Goal: Transaction & Acquisition: Purchase product/service

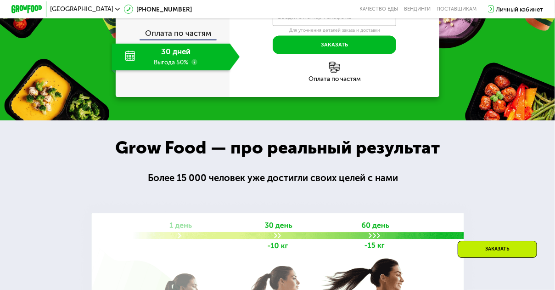
scroll to position [857, 0]
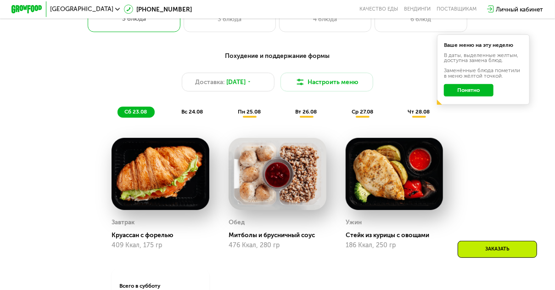
scroll to position [367, 0]
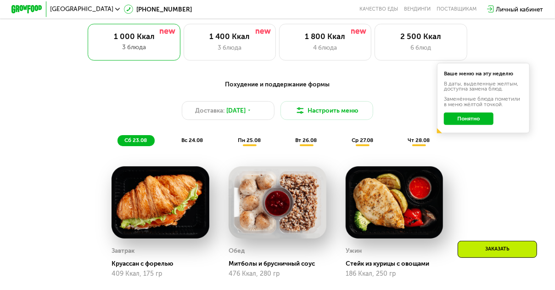
click at [252, 143] on span "пн 25.08" at bounding box center [249, 140] width 23 height 6
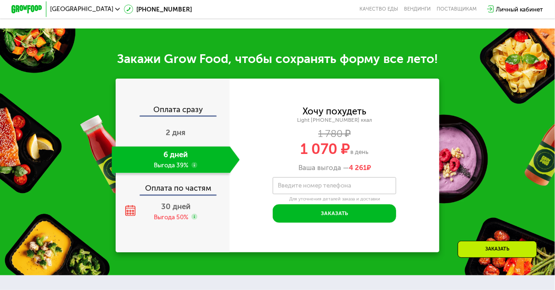
scroll to position [765, 0]
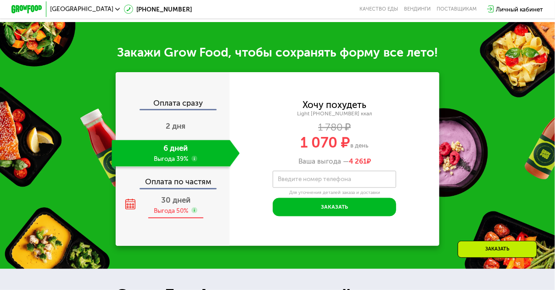
click at [176, 215] on div "Выгода 50%" at bounding box center [171, 210] width 34 height 9
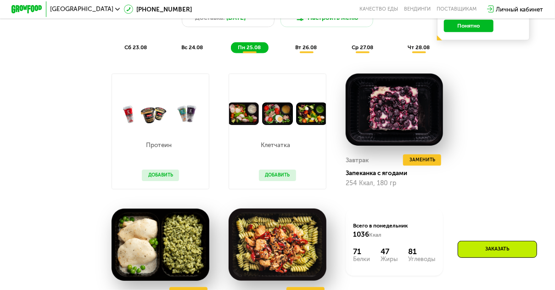
scroll to position [459, 0]
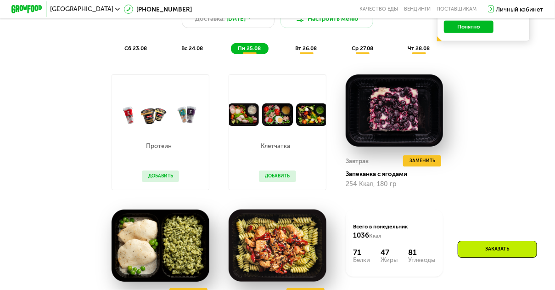
click at [247, 115] on img at bounding box center [277, 114] width 97 height 22
click at [276, 149] on p "Клетчатка" at bounding box center [276, 146] width 34 height 6
click at [306, 120] on img at bounding box center [277, 114] width 97 height 22
click at [284, 124] on img at bounding box center [277, 114] width 97 height 22
click at [248, 126] on img at bounding box center [277, 114] width 97 height 22
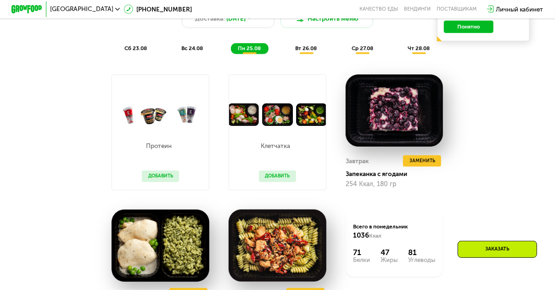
click at [278, 180] on button "Добавить" at bounding box center [277, 175] width 37 height 11
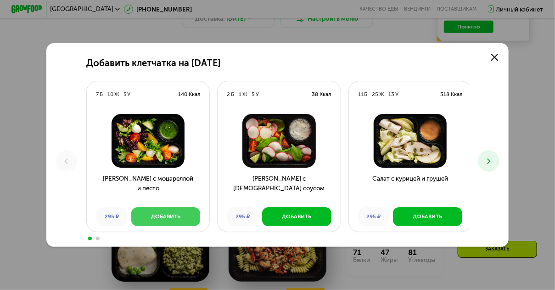
click at [175, 218] on div "Добавить" at bounding box center [165, 217] width 29 height 8
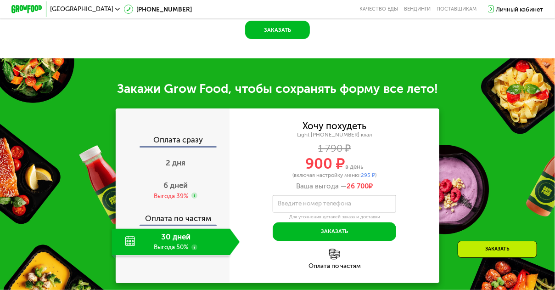
scroll to position [826, 0]
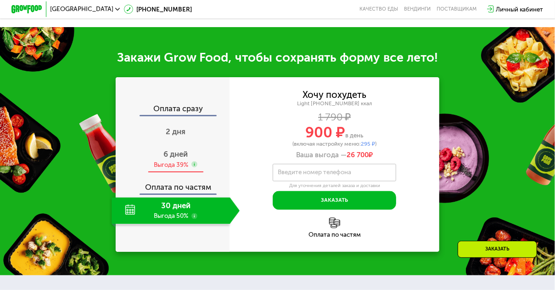
click at [186, 168] on div "Выгода 39%" at bounding box center [171, 164] width 34 height 9
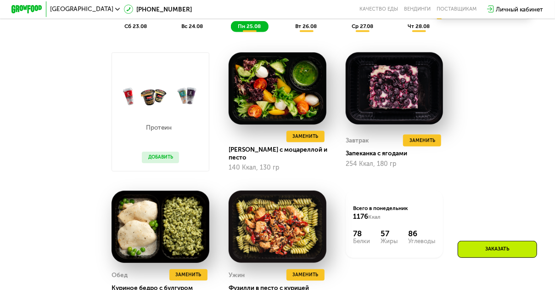
scroll to position [489, 0]
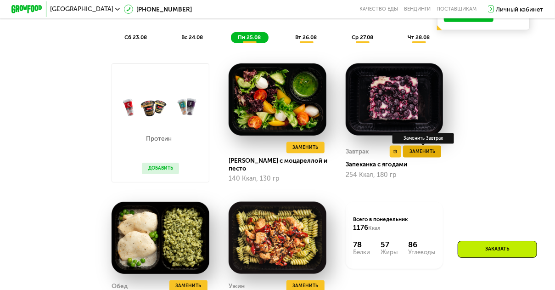
click at [424, 154] on span "Заменить" at bounding box center [423, 152] width 26 height 8
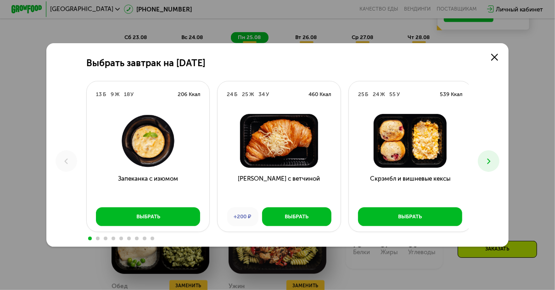
click at [488, 158] on icon at bounding box center [488, 161] width 9 height 9
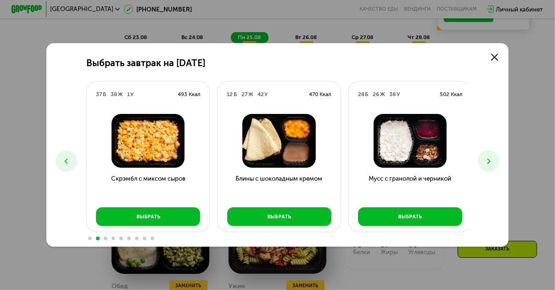
click at [490, 161] on icon at bounding box center [488, 161] width 9 height 9
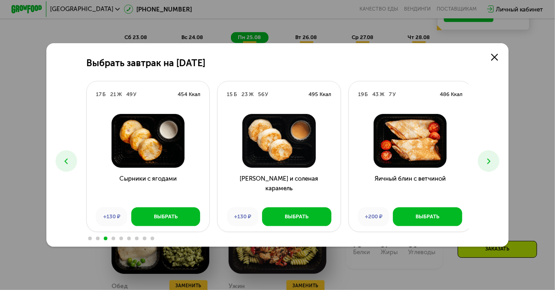
click at [489, 162] on icon at bounding box center [488, 161] width 9 height 9
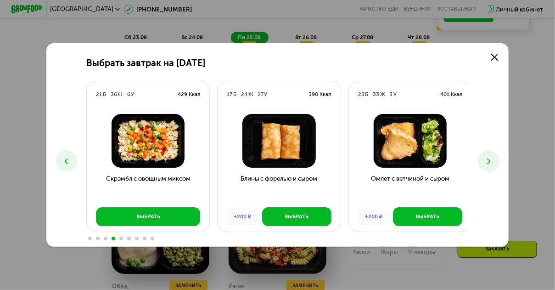
click at [489, 162] on icon at bounding box center [488, 161] width 9 height 9
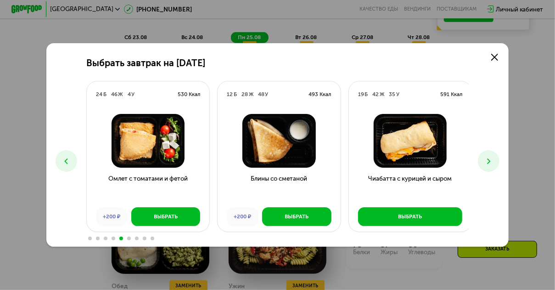
click at [489, 162] on icon at bounding box center [488, 161] width 9 height 9
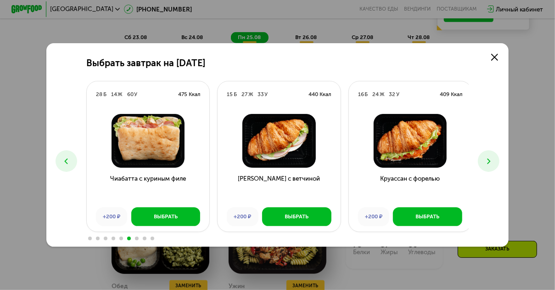
click at [489, 162] on icon at bounding box center [488, 161] width 9 height 9
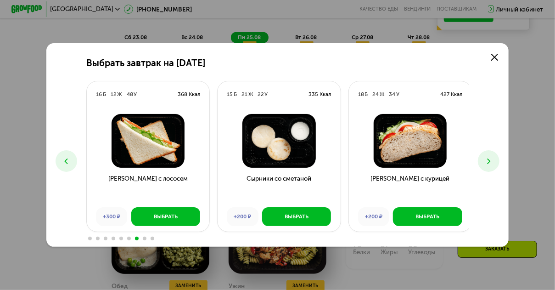
click at [489, 162] on icon at bounding box center [488, 161] width 9 height 9
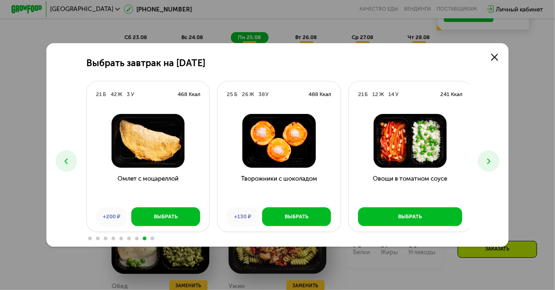
click at [489, 162] on icon at bounding box center [488, 161] width 9 height 9
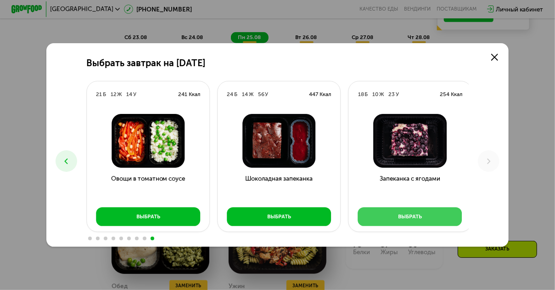
click at [411, 218] on div "Выбрать" at bounding box center [410, 217] width 24 height 8
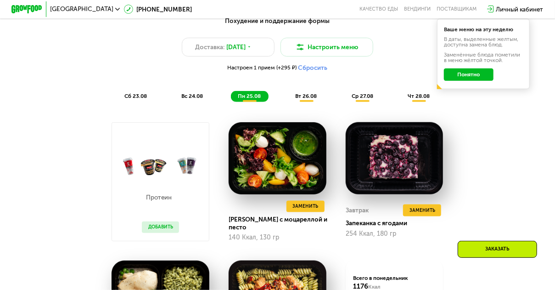
scroll to position [428, 0]
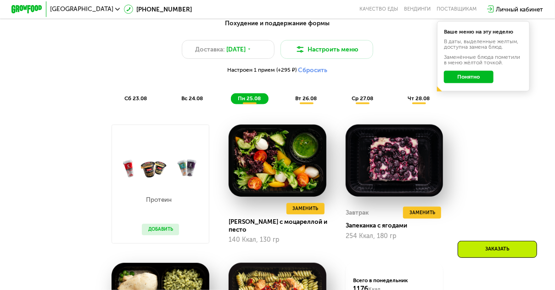
click at [312, 101] on span "вт 26.08" at bounding box center [306, 98] width 22 height 6
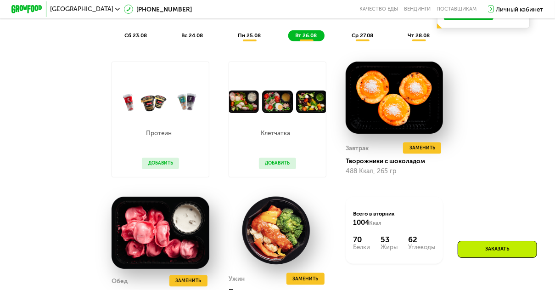
scroll to position [489, 0]
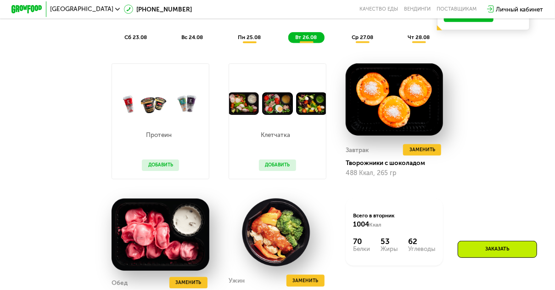
click at [361, 40] on span "ср 27.08" at bounding box center [363, 37] width 22 height 6
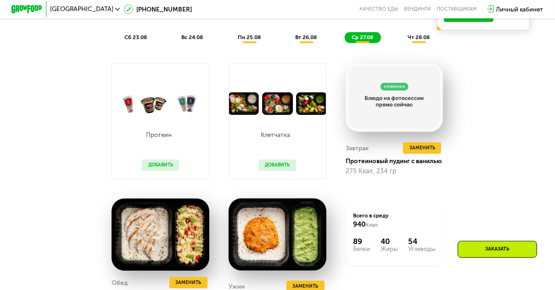
click at [418, 39] on span "чт 28.08" at bounding box center [419, 37] width 22 height 6
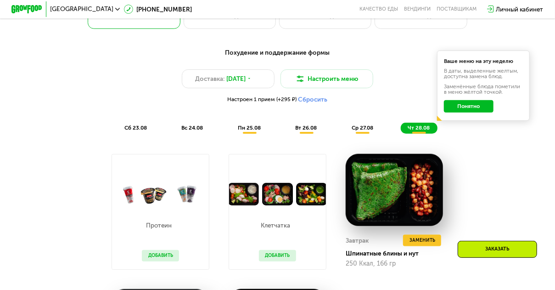
scroll to position [398, 0]
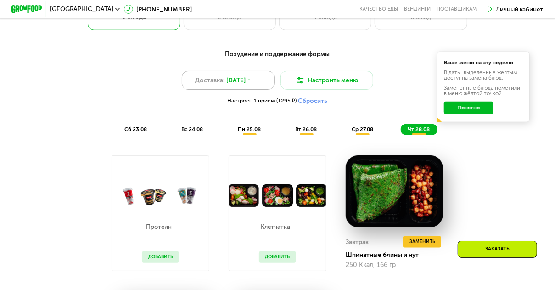
click at [251, 80] on use at bounding box center [249, 79] width 2 height 1
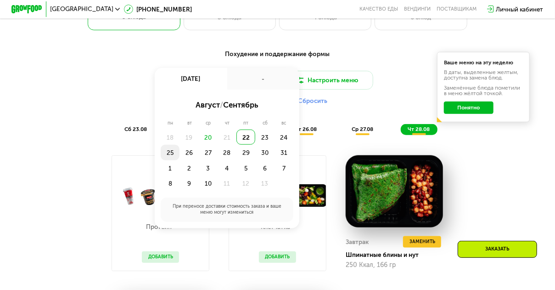
click at [180, 154] on div "25" at bounding box center [189, 153] width 19 height 16
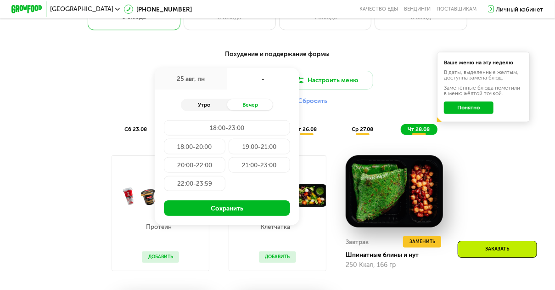
click at [200, 107] on div "Утро" at bounding box center [204, 104] width 46 height 11
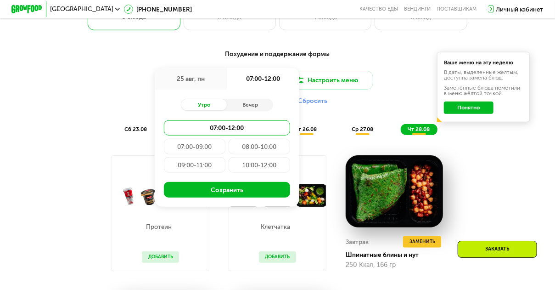
click at [229, 148] on div "07:00-09:00" at bounding box center [260, 147] width 62 height 16
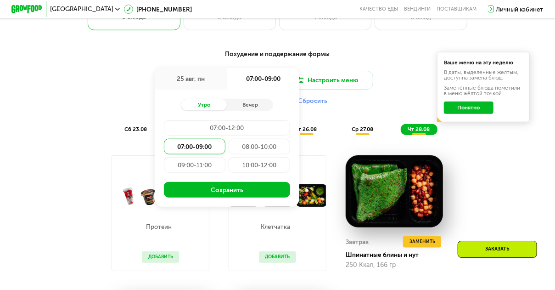
click at [225, 157] on div "08:00-10:00" at bounding box center [195, 165] width 62 height 16
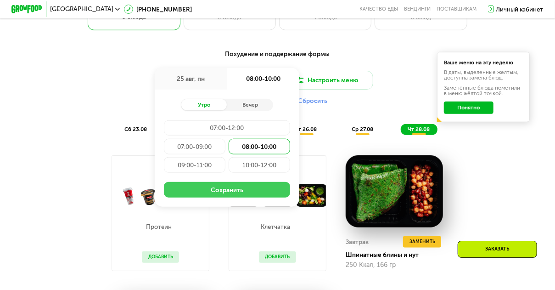
click at [225, 193] on button "Сохранить" at bounding box center [227, 190] width 126 height 16
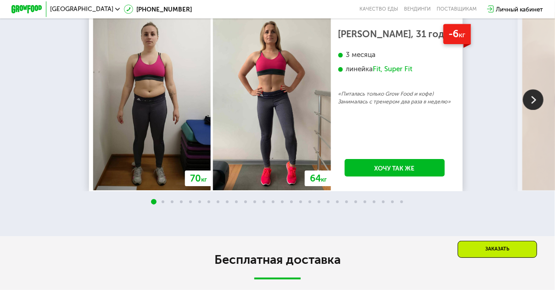
scroll to position [1332, 0]
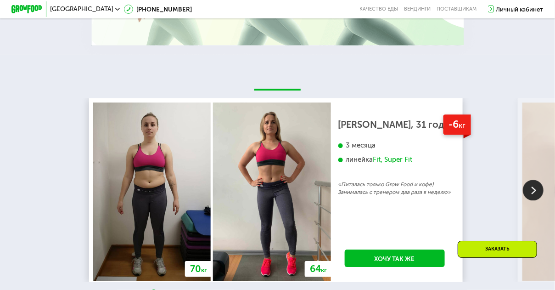
click at [533, 197] on img at bounding box center [533, 190] width 21 height 21
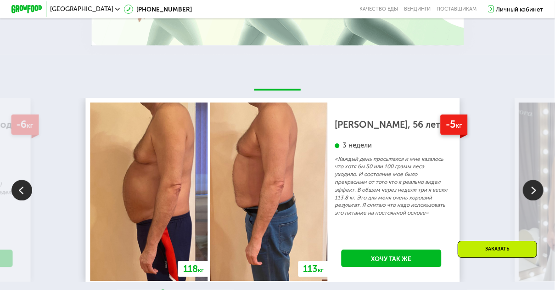
click at [533, 197] on img at bounding box center [533, 190] width 21 height 21
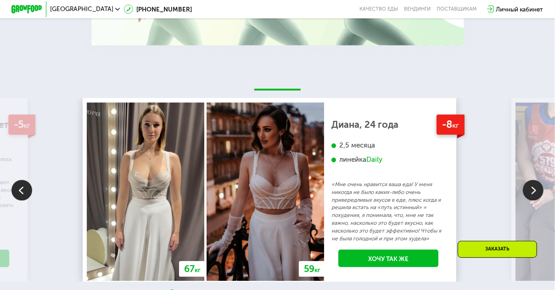
click at [533, 197] on img at bounding box center [533, 190] width 21 height 21
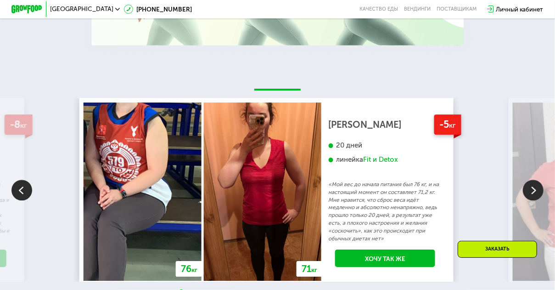
click at [532, 197] on img at bounding box center [533, 190] width 21 height 21
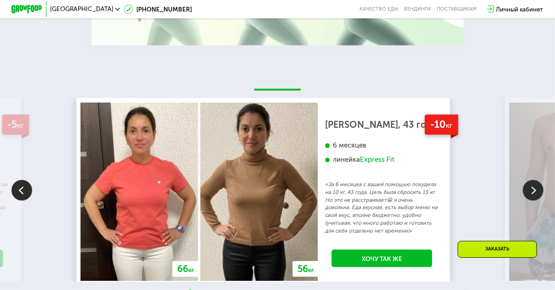
click at [532, 197] on img at bounding box center [533, 190] width 21 height 21
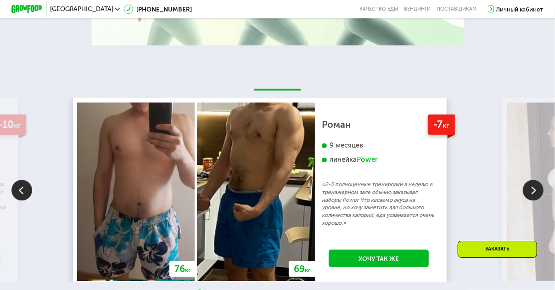
click at [532, 197] on img at bounding box center [533, 190] width 21 height 21
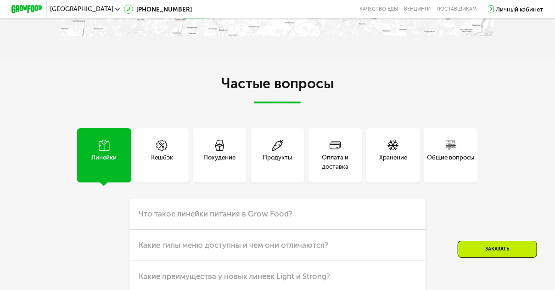
scroll to position [1898, 0]
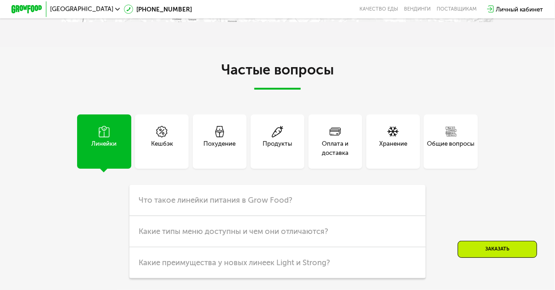
click at [333, 157] on div "Оплата и доставка" at bounding box center [336, 148] width 54 height 18
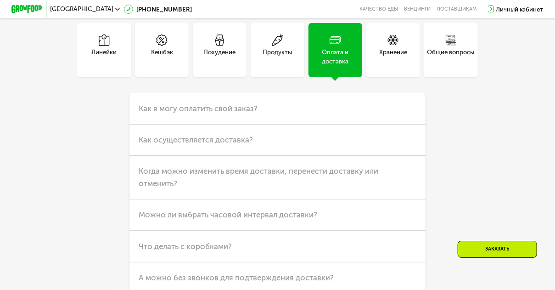
scroll to position [1990, 0]
click at [274, 153] on h3 "Как осуществляется доставка?" at bounding box center [277, 139] width 296 height 31
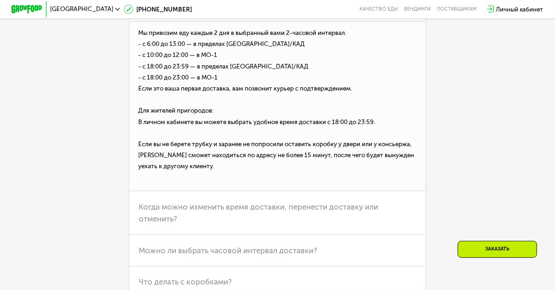
scroll to position [2142, 0]
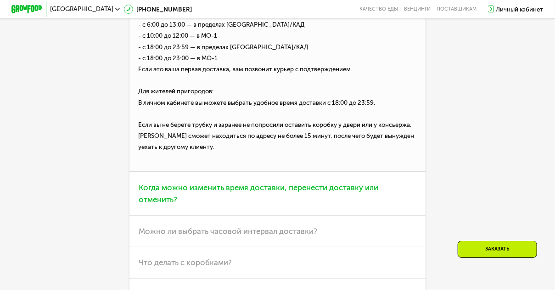
click at [260, 202] on span "Когда можно изменить время доставки, перенести доставку или отменить?" at bounding box center [259, 194] width 240 height 22
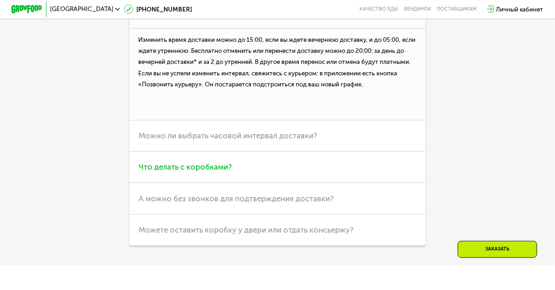
scroll to position [2173, 0]
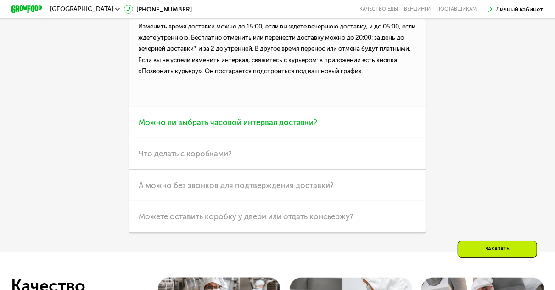
click at [274, 127] on span "Можно ли выбрать часовой интервал доставки?" at bounding box center [228, 122] width 179 height 9
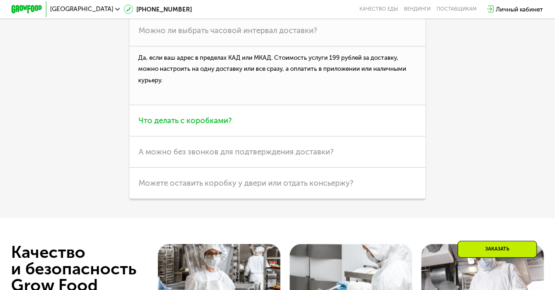
click at [242, 134] on h3 "Что делать с коробками?" at bounding box center [277, 120] width 296 height 31
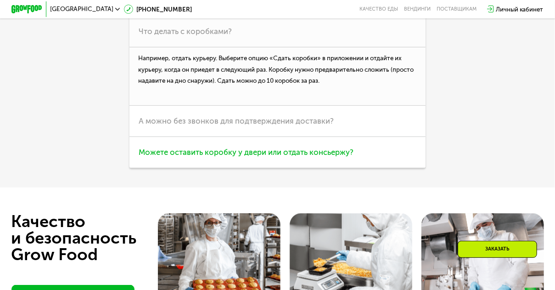
scroll to position [2234, 0]
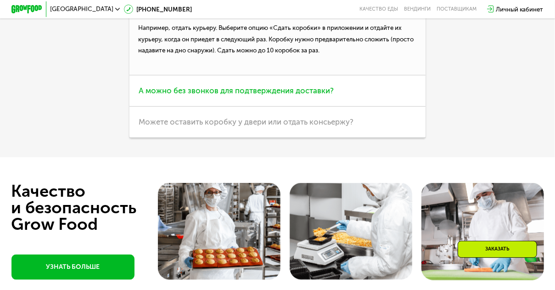
click at [335, 104] on h3 "А можно без звонков для подтверждения доставки?" at bounding box center [277, 90] width 296 height 31
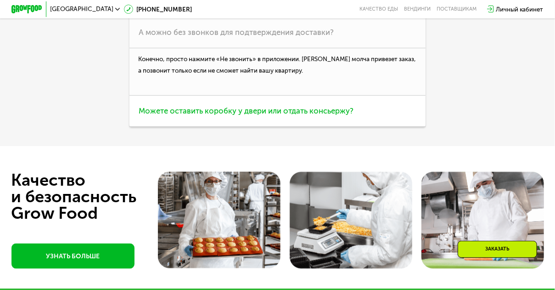
click at [332, 115] on span "Можете оставить коробку у двери или отдать консьержу?" at bounding box center [246, 110] width 215 height 9
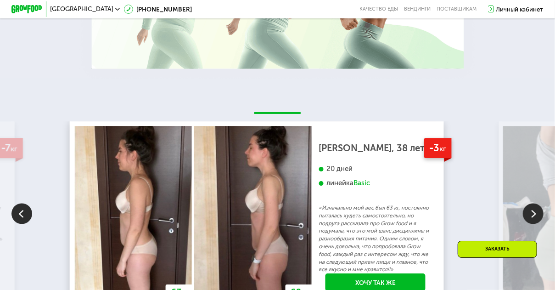
scroll to position [1284, 0]
